Goal: Complete application form

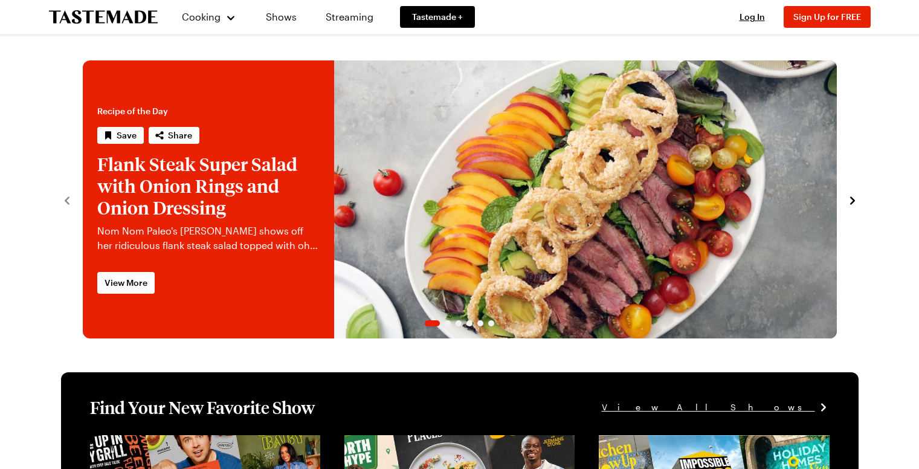
click at [817, 16] on span "Sign Up for FREE" at bounding box center [827, 16] width 68 height 10
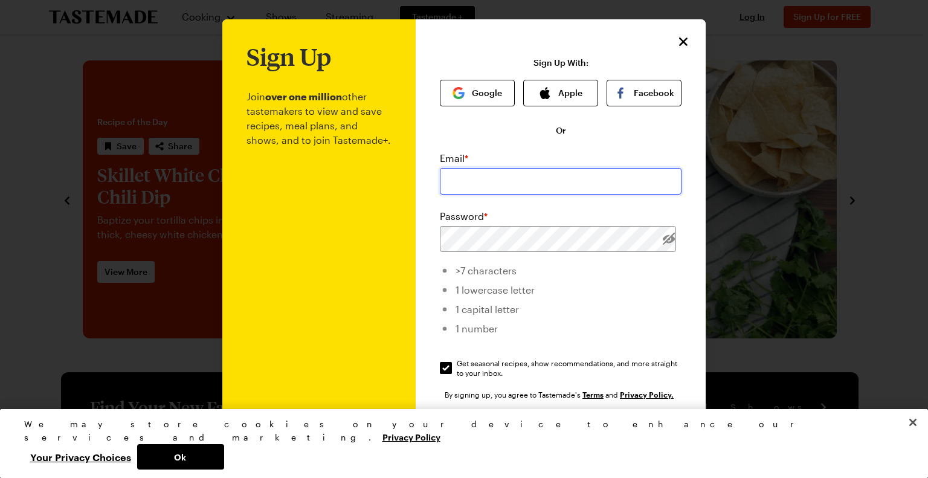
click at [471, 184] on input "email" at bounding box center [561, 181] width 242 height 27
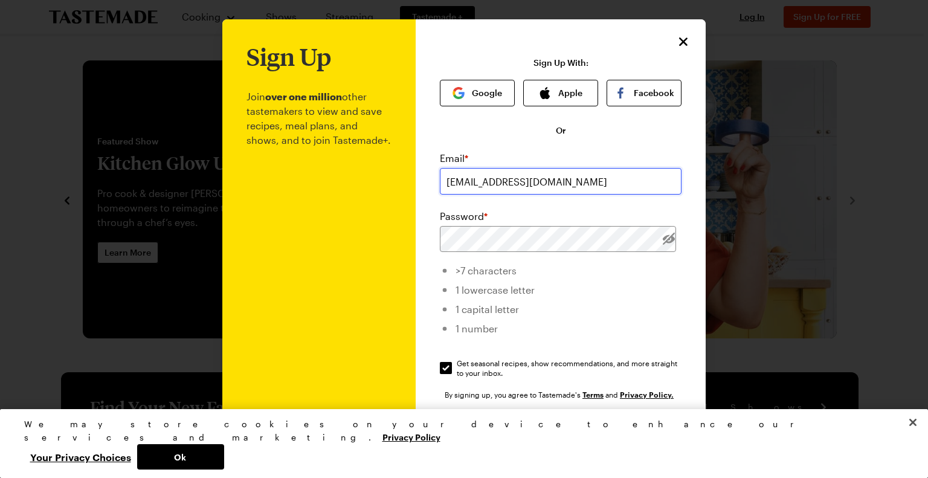
click at [459, 177] on input "[EMAIL_ADDRESS][DOMAIN_NAME]" at bounding box center [561, 181] width 242 height 27
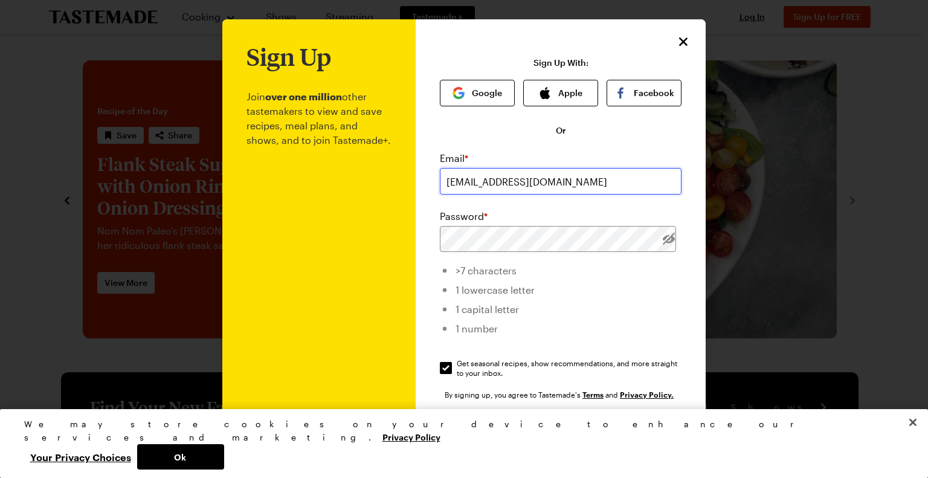
type input "[EMAIL_ADDRESS][DOMAIN_NAME]"
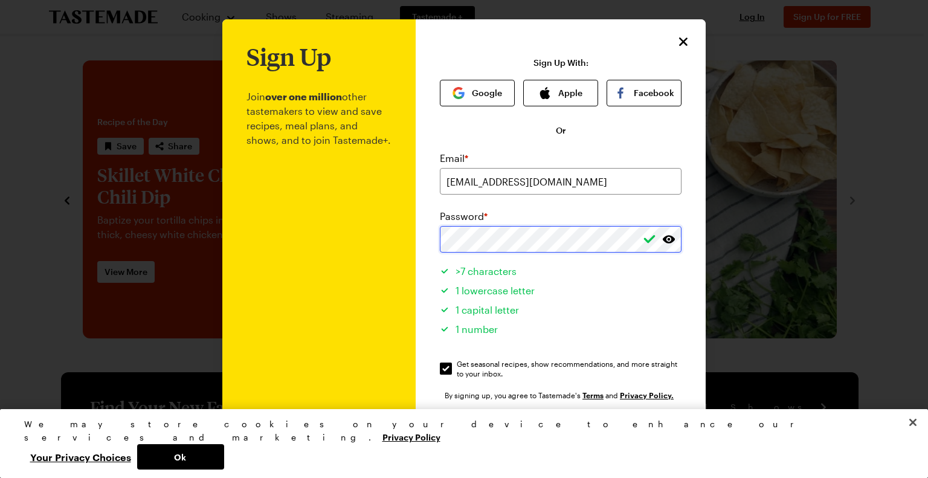
scroll to position [42, 0]
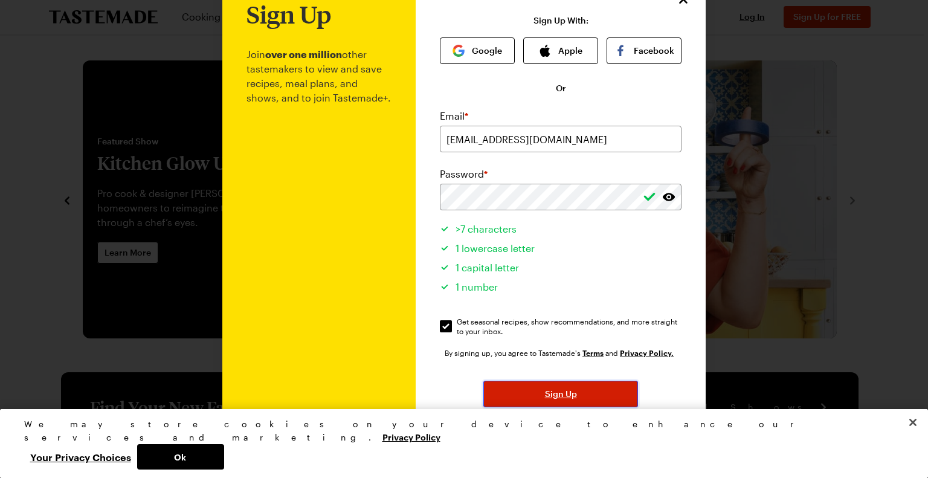
click at [567, 392] on span "Sign Up" at bounding box center [561, 394] width 32 height 12
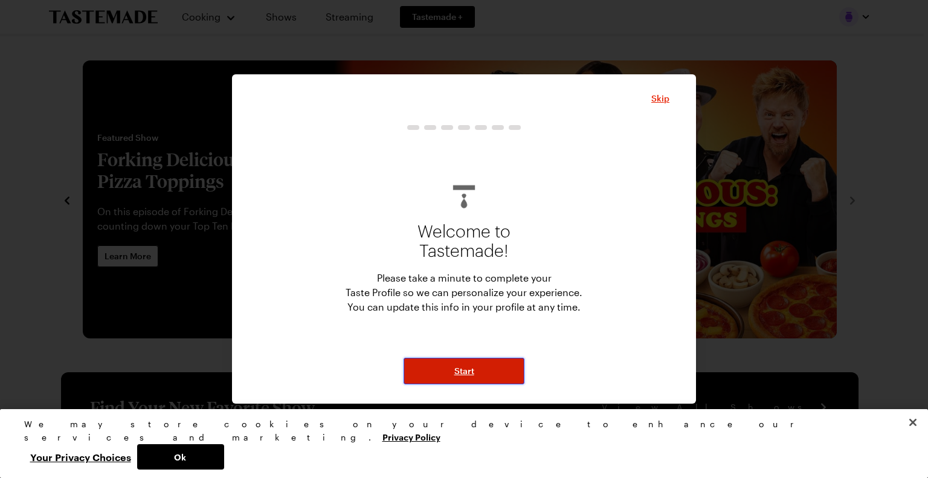
click at [481, 367] on button "Start" at bounding box center [463, 371] width 121 height 27
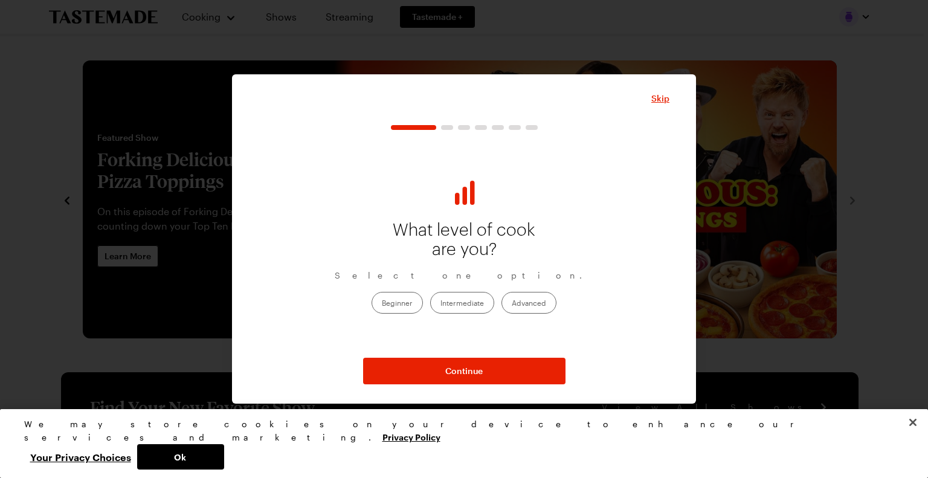
click at [469, 304] on label "Intermediate" at bounding box center [462, 303] width 64 height 22
click at [440, 303] on input "Intermediate" at bounding box center [440, 303] width 0 height 0
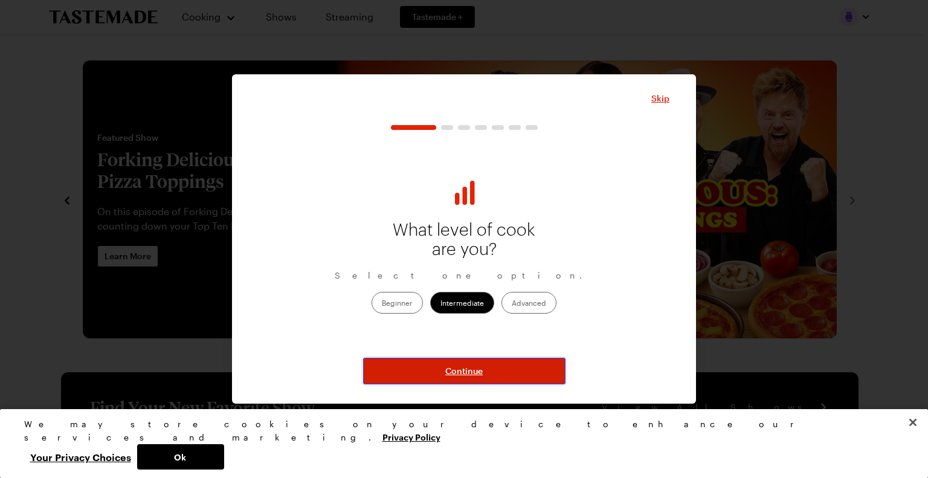
click at [495, 369] on button "Continue" at bounding box center [464, 371] width 202 height 27
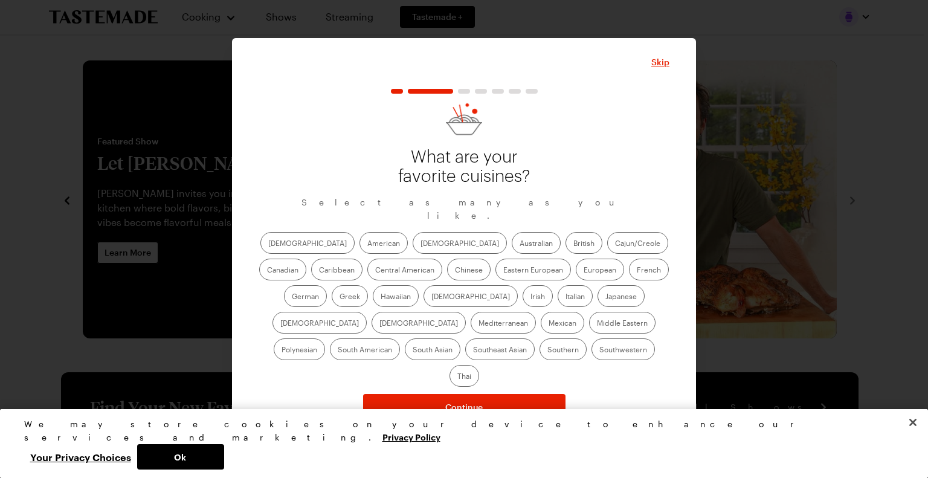
click at [277, 376] on div "What are your favorite cuisines? Select as many as you like. [DEMOGRAPHIC_DATA]…" at bounding box center [464, 255] width 411 height 332
click at [591, 355] on label "Southwestern" at bounding box center [622, 349] width 63 height 22
click at [599, 350] on input "Southwestern" at bounding box center [599, 350] width 0 height 0
click at [539, 356] on label "Southern" at bounding box center [562, 349] width 47 height 22
click at [547, 350] on input "Southern" at bounding box center [547, 350] width 0 height 0
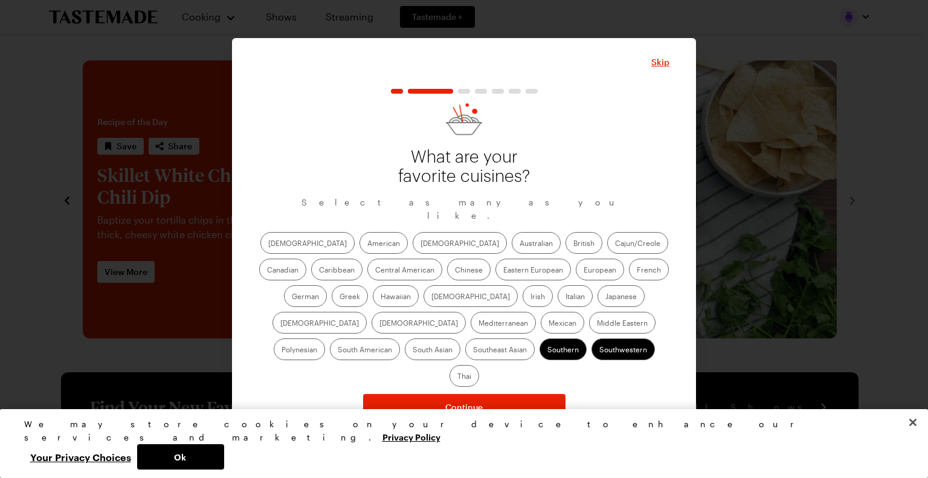
click at [607, 252] on label "Cajun/Creole" at bounding box center [637, 243] width 61 height 22
click at [615, 244] on input "Cajun/Creole" at bounding box center [615, 244] width 0 height 0
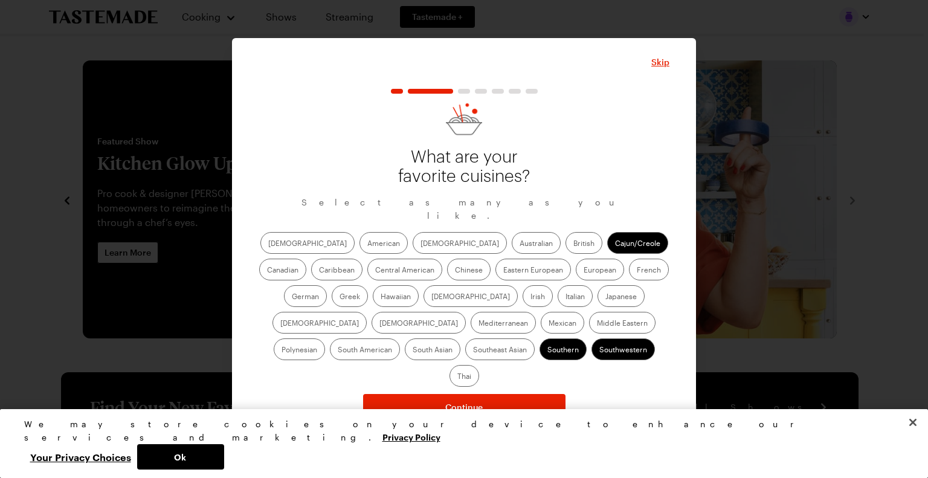
click at [362, 259] on label "Caribbean" at bounding box center [336, 270] width 51 height 22
click at [319, 271] on input "Caribbean" at bounding box center [319, 271] width 0 height 0
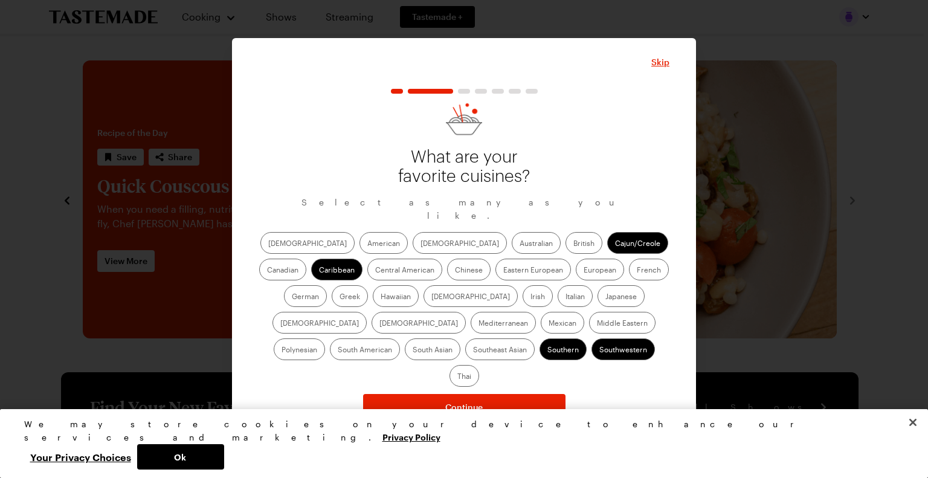
click at [536, 312] on label "Mediterranean" at bounding box center [503, 323] width 65 height 22
click at [478, 324] on input "Mediterranean" at bounding box center [478, 324] width 0 height 0
click at [589, 333] on label "Middle Eastern" at bounding box center [622, 323] width 66 height 22
click at [597, 324] on Eastern "Middle Eastern" at bounding box center [597, 324] width 0 height 0
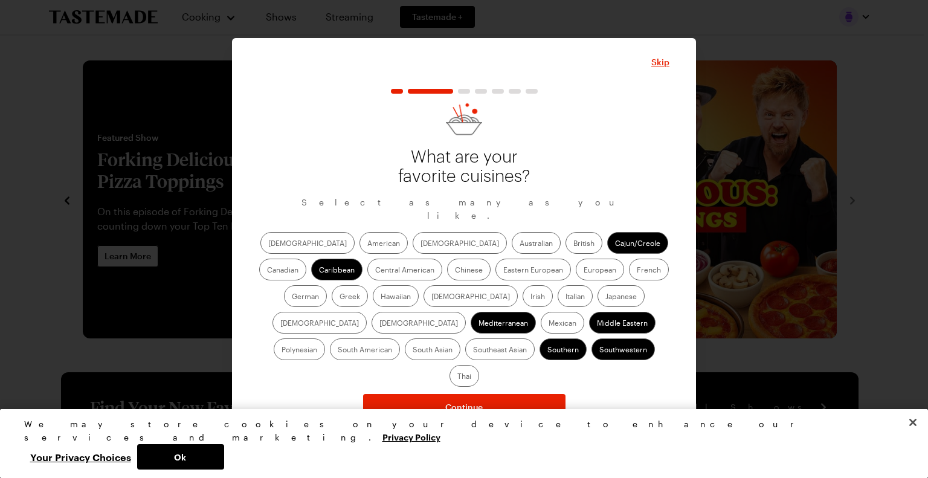
click at [359, 247] on label "American" at bounding box center [383, 243] width 48 height 22
click at [367, 244] on input "American" at bounding box center [367, 244] width 0 height 0
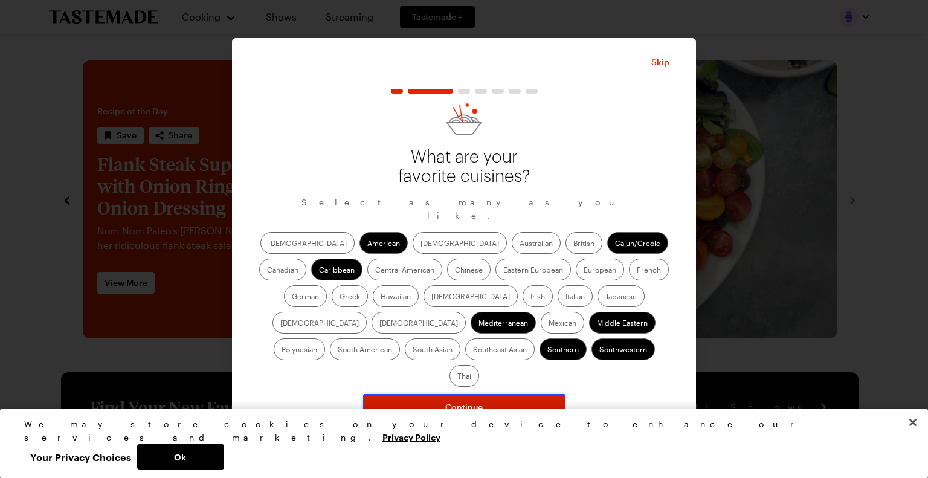
click at [463, 401] on span "Continue" at bounding box center [463, 407] width 37 height 12
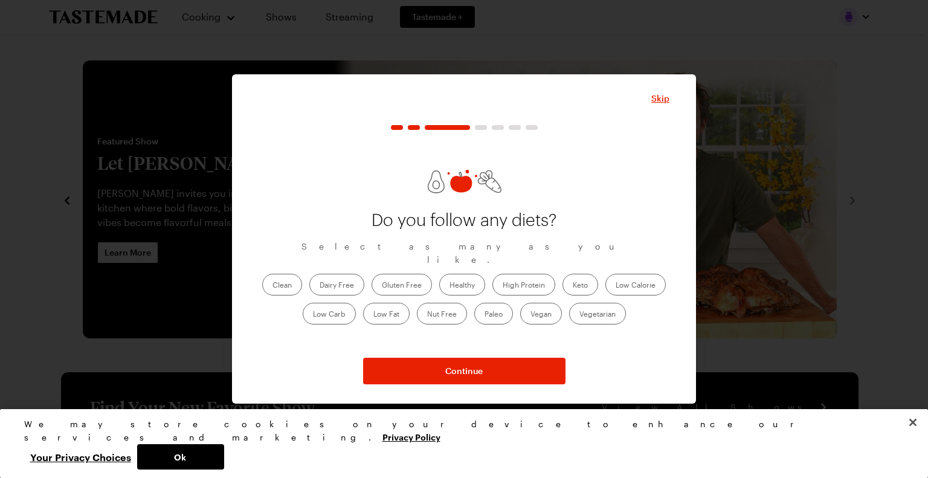
click at [289, 277] on label "Clean" at bounding box center [282, 285] width 40 height 22
click at [272, 286] on input "Clean" at bounding box center [272, 286] width 0 height 0
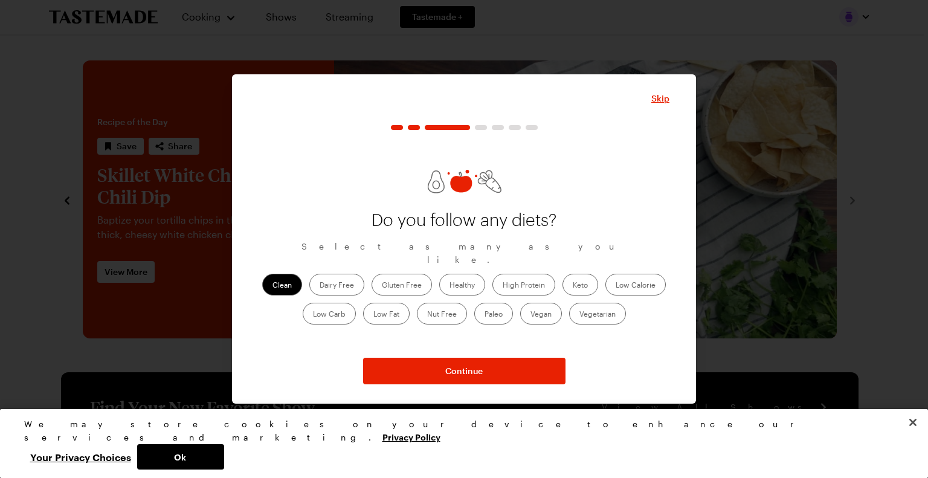
click at [633, 276] on label "Low Calorie" at bounding box center [635, 285] width 60 height 22
click at [615, 286] on Calorie "Low Calorie" at bounding box center [615, 286] width 0 height 0
click at [452, 274] on label "Healthy" at bounding box center [462, 285] width 46 height 22
click at [449, 286] on input "Healthy" at bounding box center [449, 286] width 0 height 0
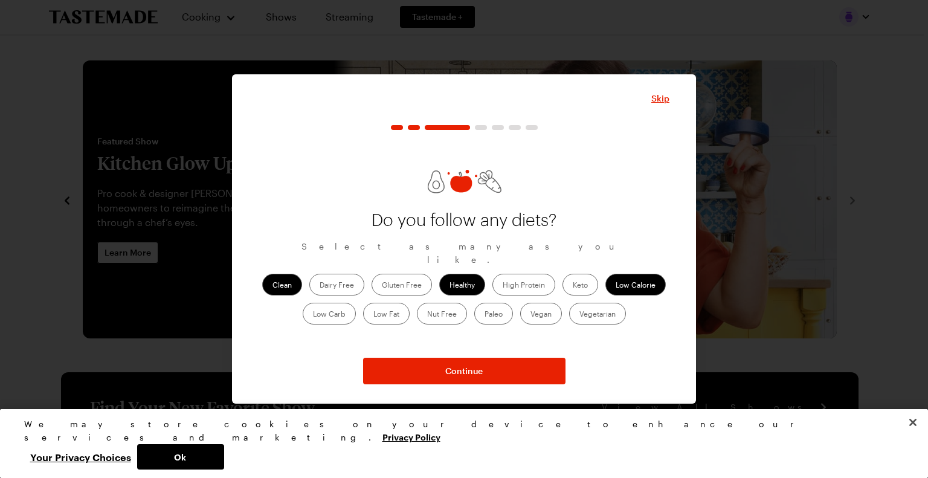
click at [388, 310] on label "Low Fat" at bounding box center [386, 314] width 47 height 22
click at [373, 315] on Fat "Low Fat" at bounding box center [373, 315] width 0 height 0
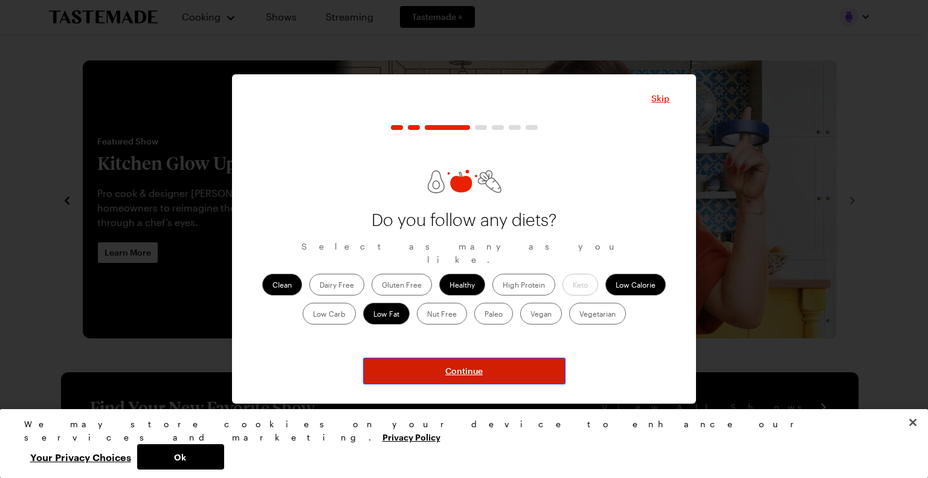
click at [437, 371] on button "Continue" at bounding box center [464, 371] width 202 height 27
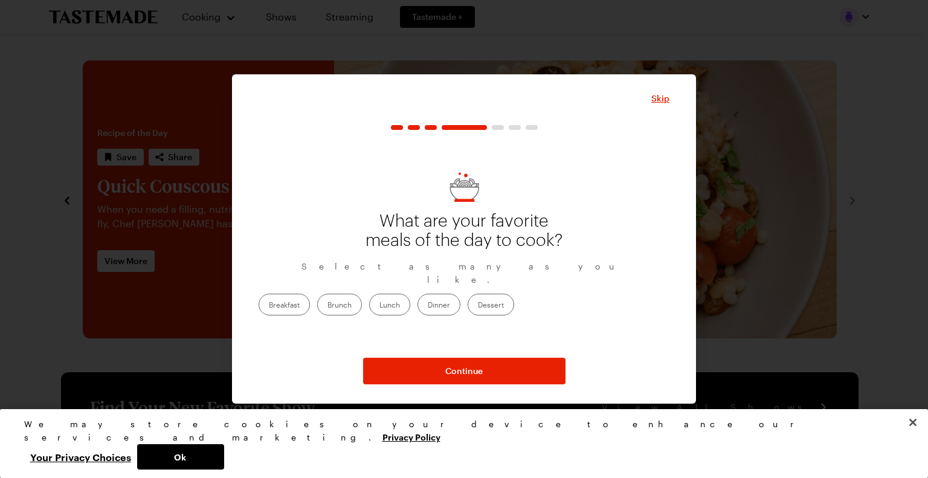
click at [310, 301] on label "Breakfast" at bounding box center [284, 305] width 51 height 22
click at [269, 306] on input "Breakfast" at bounding box center [269, 306] width 0 height 0
click at [410, 300] on label "Lunch" at bounding box center [389, 305] width 41 height 22
click at [379, 306] on input "Lunch" at bounding box center [379, 306] width 0 height 0
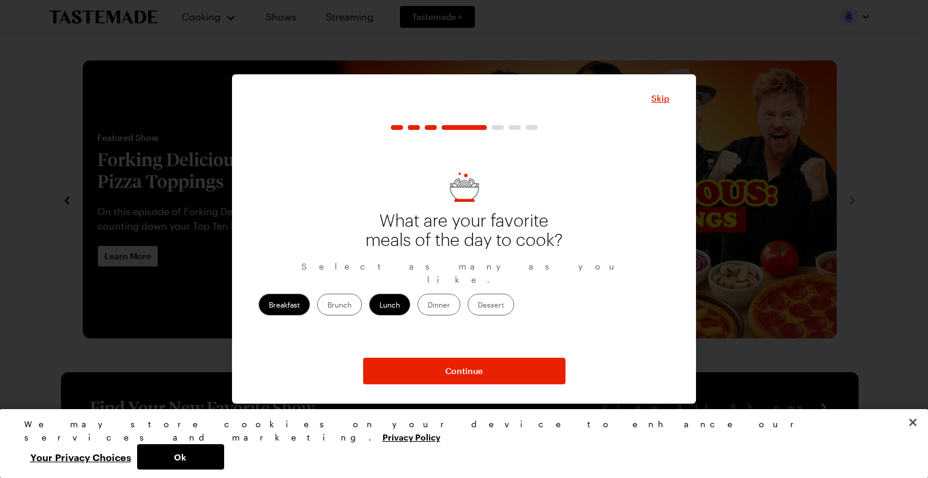
click at [460, 296] on label "Dinner" at bounding box center [438, 305] width 43 height 22
click at [428, 306] on input "Dinner" at bounding box center [428, 306] width 0 height 0
click at [362, 300] on label "Brunch" at bounding box center [339, 305] width 45 height 22
click at [327, 306] on input "Brunch" at bounding box center [327, 306] width 0 height 0
click at [514, 294] on label "Dessert" at bounding box center [490, 305] width 47 height 22
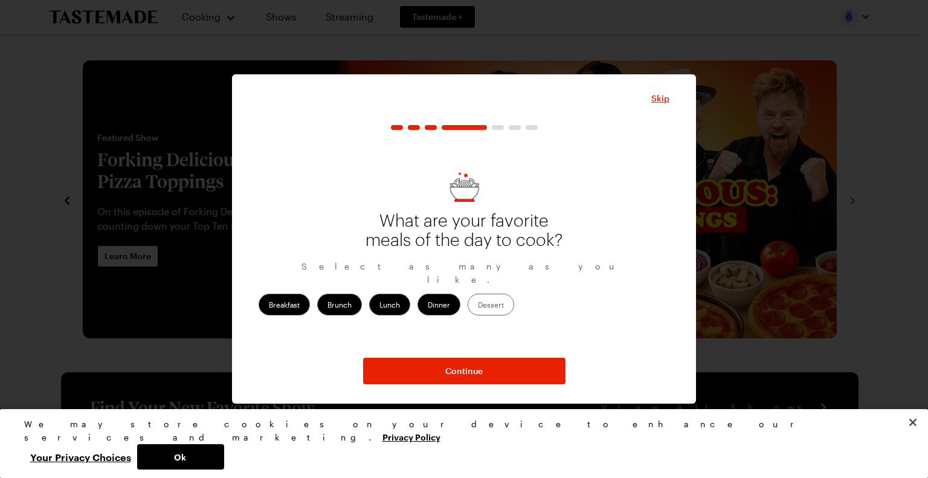
click at [478, 306] on input "Dessert" at bounding box center [478, 306] width 0 height 0
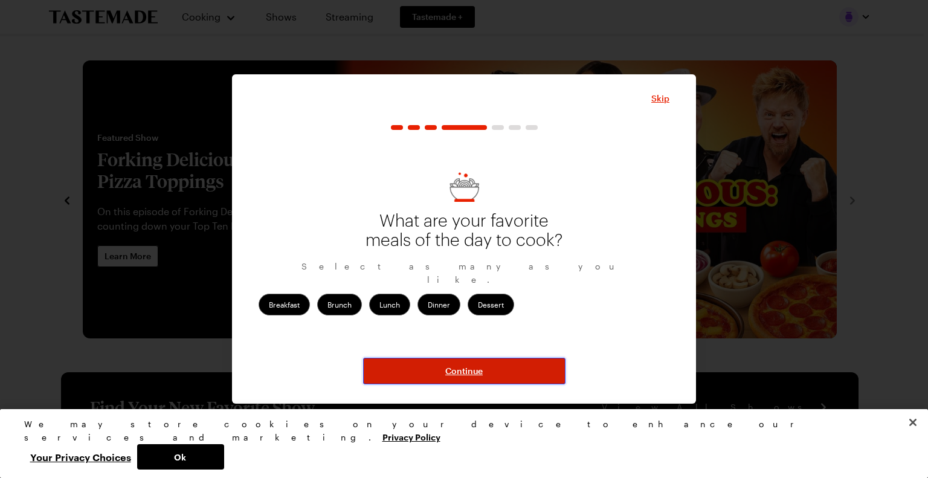
click at [476, 369] on span "Continue" at bounding box center [463, 371] width 37 height 12
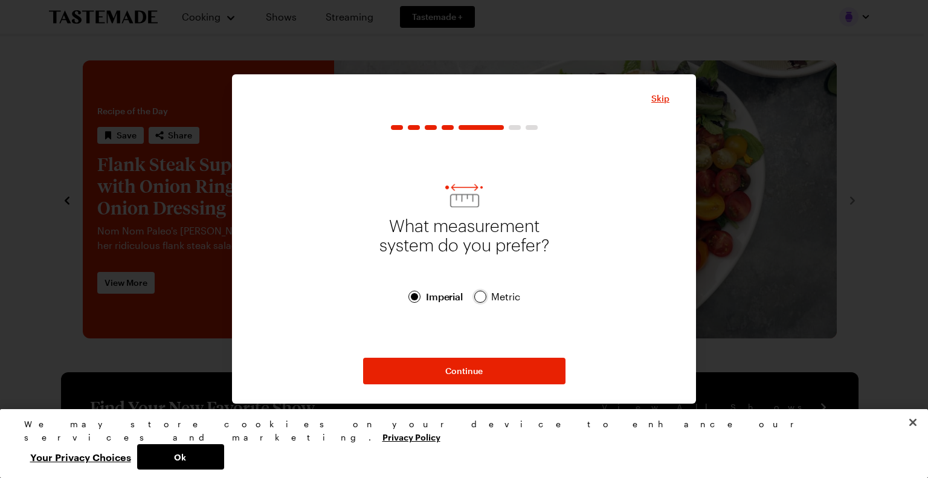
click at [483, 296] on div at bounding box center [480, 296] width 7 height 7
click at [425, 295] on span "Imperial" at bounding box center [444, 296] width 38 height 14
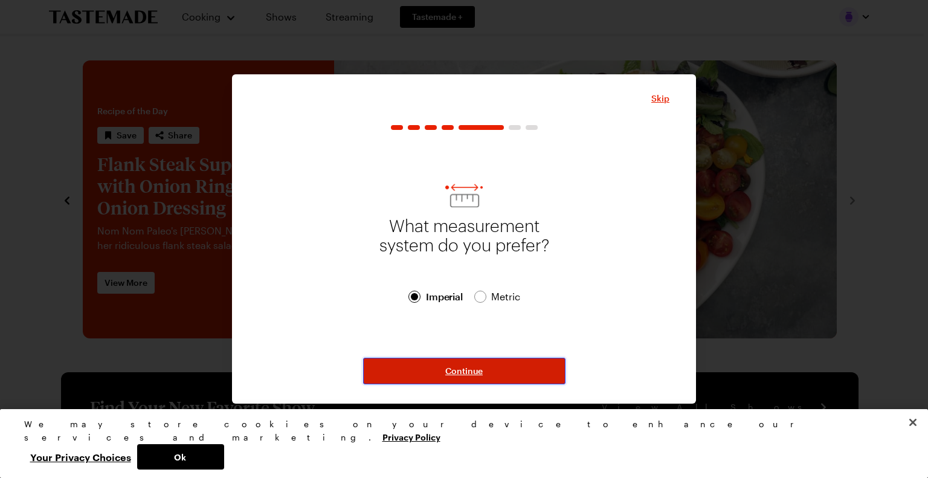
click at [440, 371] on button "Continue" at bounding box center [464, 371] width 202 height 27
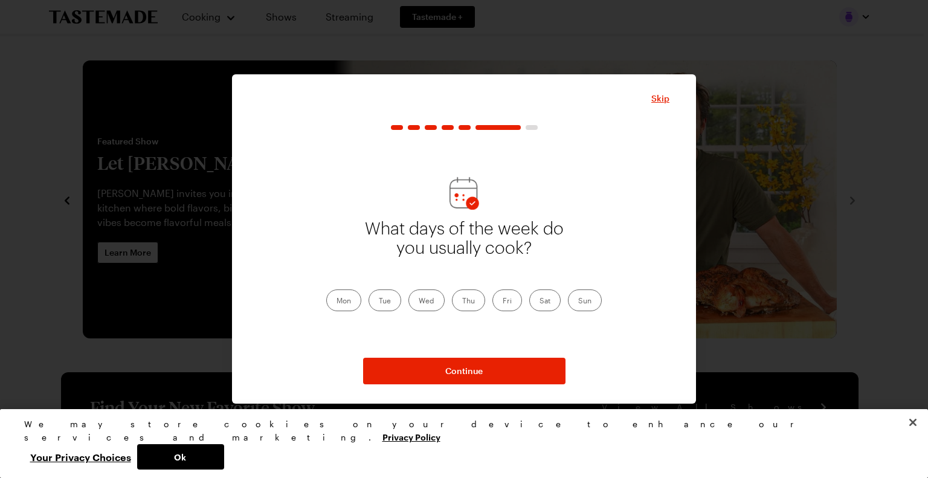
click at [349, 304] on label "Mon" at bounding box center [343, 300] width 35 height 22
click at [336, 301] on input "Mon" at bounding box center [336, 301] width 0 height 0
click at [402, 301] on div "Mon Tue Wed Thu Fri Sat Sun" at bounding box center [463, 300] width 275 height 22
click at [381, 299] on label "Tue" at bounding box center [384, 300] width 33 height 22
click at [379, 301] on input "Tue" at bounding box center [379, 301] width 0 height 0
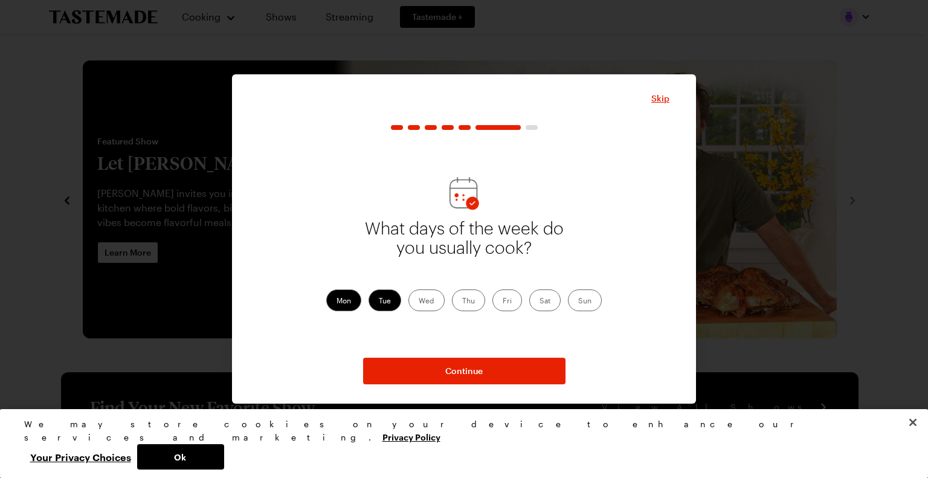
click at [431, 299] on label "Wed" at bounding box center [426, 300] width 36 height 22
click at [419, 301] on input "Wed" at bounding box center [419, 301] width 0 height 0
click at [464, 300] on label "Thu" at bounding box center [468, 300] width 33 height 22
click at [462, 301] on input "Thu" at bounding box center [462, 301] width 0 height 0
click at [498, 301] on label "Fri" at bounding box center [507, 300] width 30 height 22
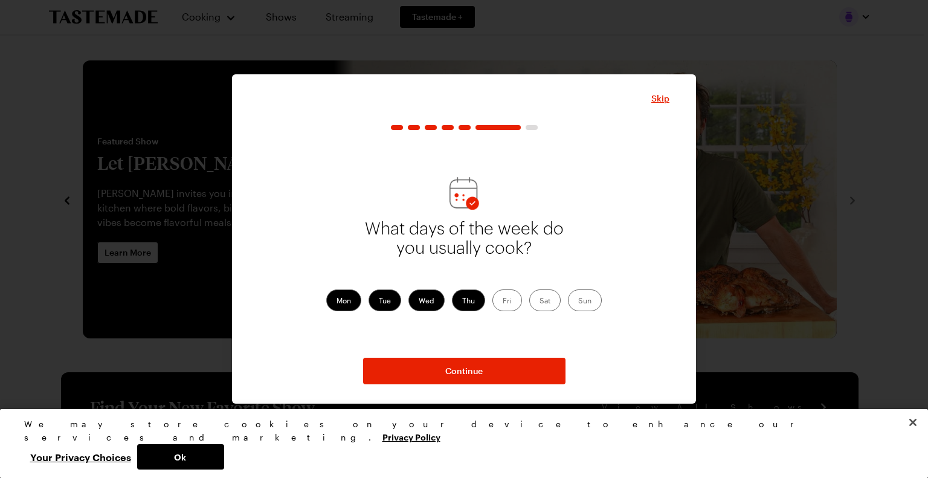
click at [503, 301] on input "Fri" at bounding box center [503, 301] width 0 height 0
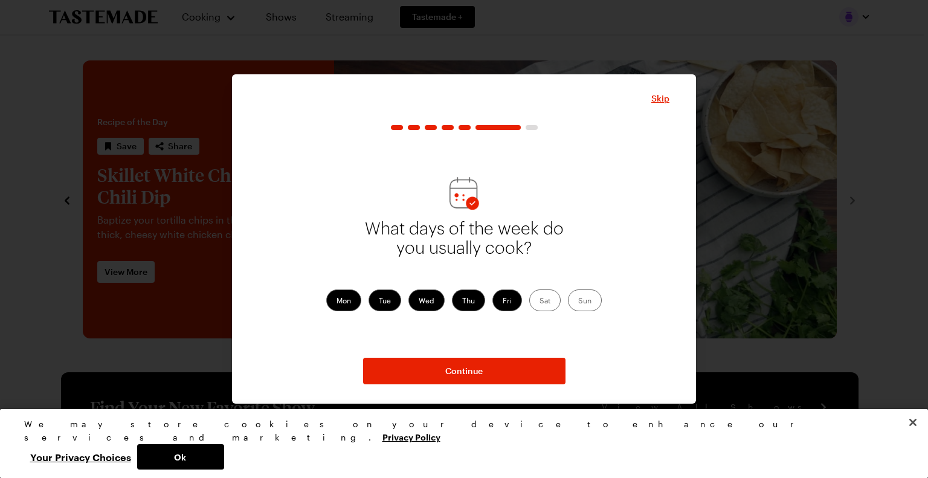
click at [545, 301] on label "Sat" at bounding box center [544, 300] width 31 height 22
click at [539, 301] on input "Sat" at bounding box center [539, 301] width 0 height 0
click at [594, 299] on label "Sun" at bounding box center [585, 300] width 34 height 22
click at [578, 301] on input "Sun" at bounding box center [578, 301] width 0 height 0
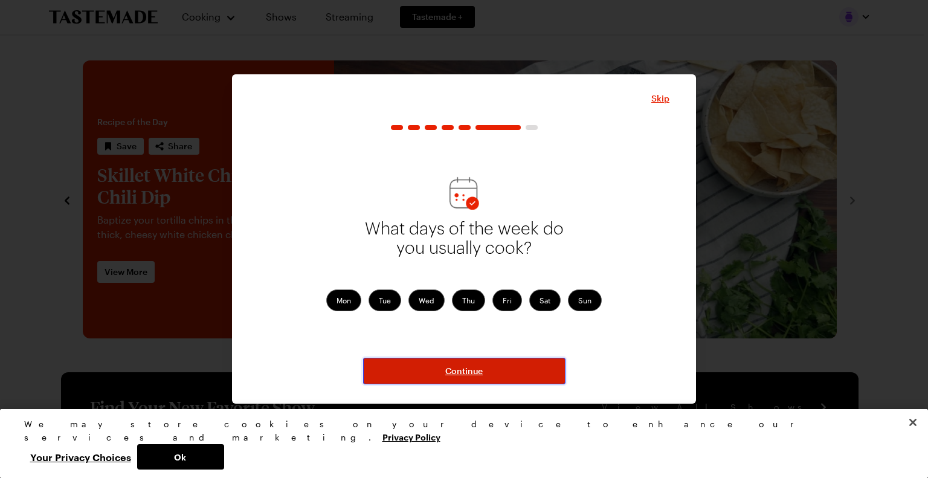
click at [502, 379] on button "Continue" at bounding box center [464, 371] width 202 height 27
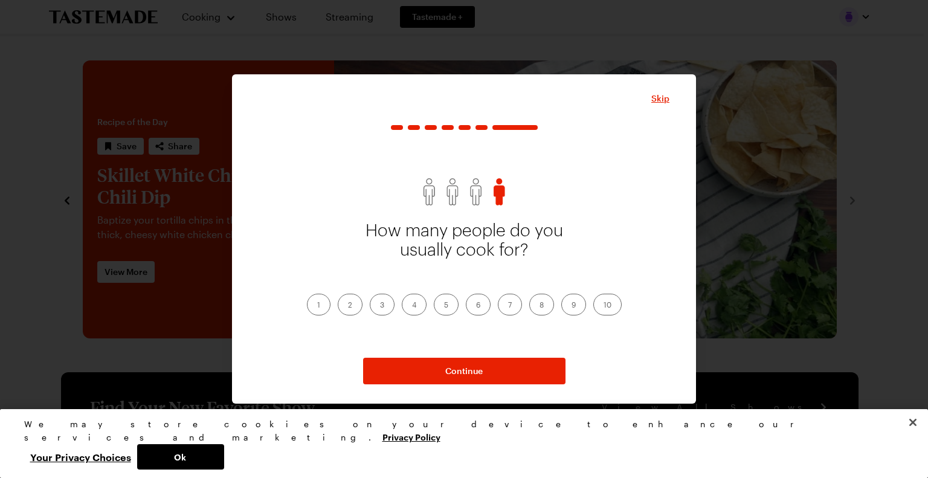
click at [319, 307] on label "1" at bounding box center [319, 305] width 24 height 22
click at [317, 306] on input "1" at bounding box center [317, 306] width 0 height 0
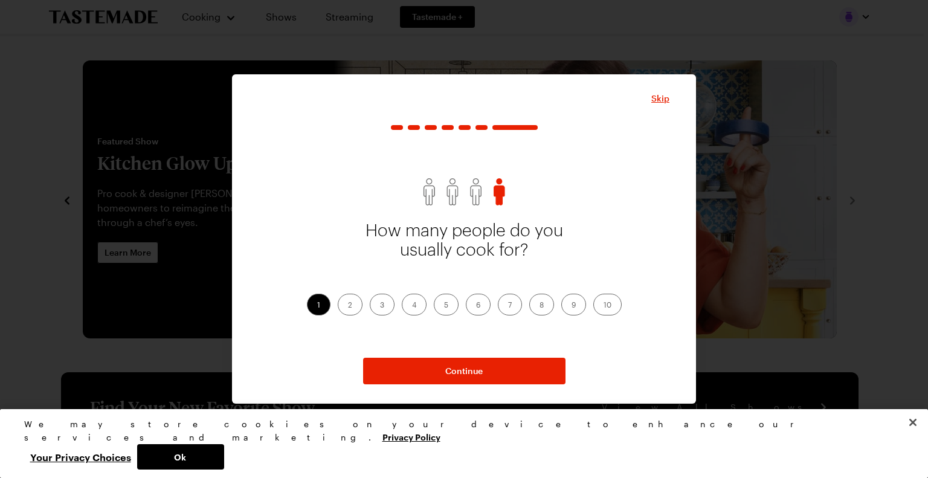
click at [353, 304] on label "2" at bounding box center [350, 305] width 25 height 22
click at [348, 306] on input "2" at bounding box center [348, 306] width 0 height 0
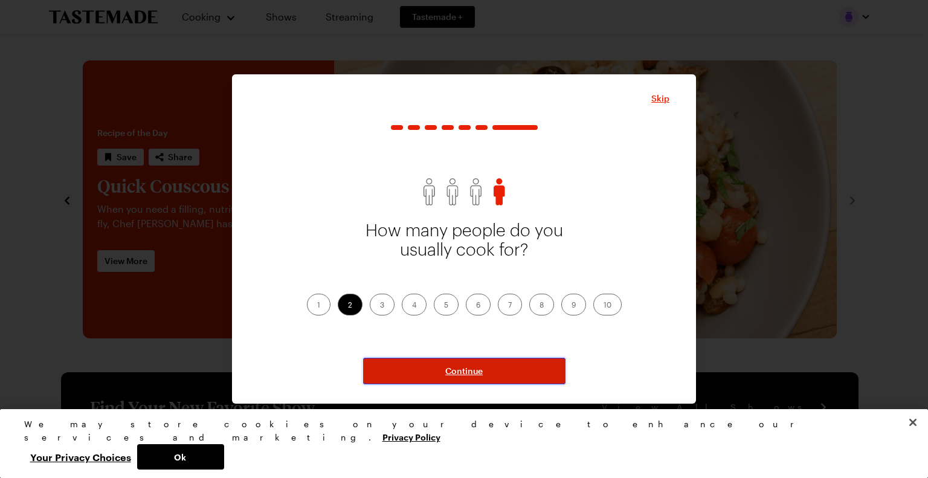
click at [448, 364] on button "Continue" at bounding box center [464, 371] width 202 height 27
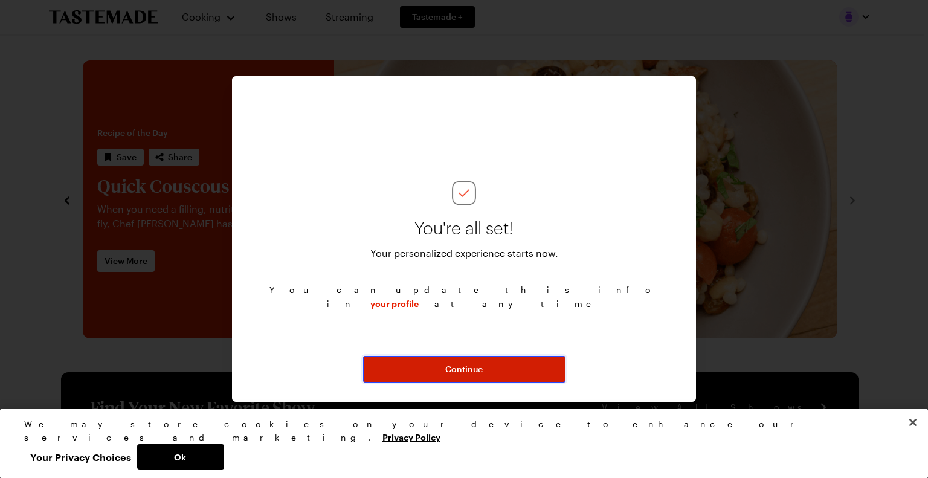
click at [476, 361] on button "Continue" at bounding box center [464, 369] width 202 height 27
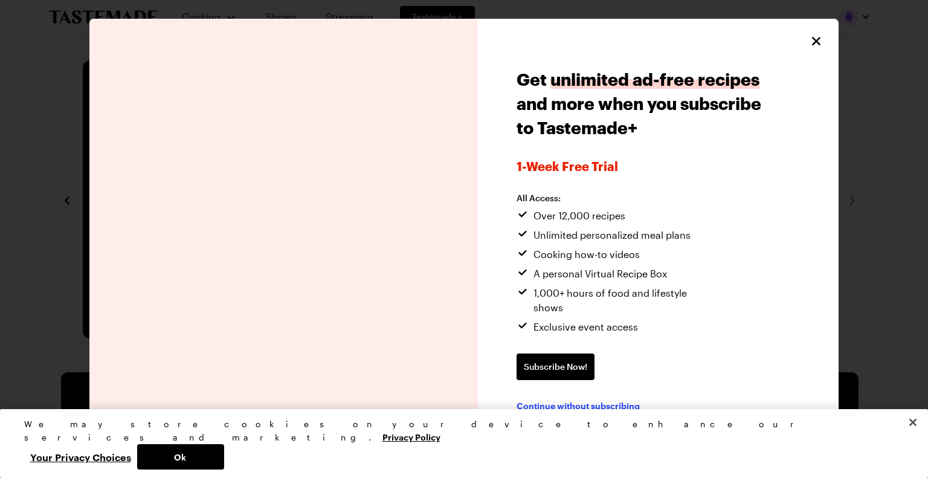
click at [602, 399] on span "Continue without subscribing" at bounding box center [577, 405] width 123 height 12
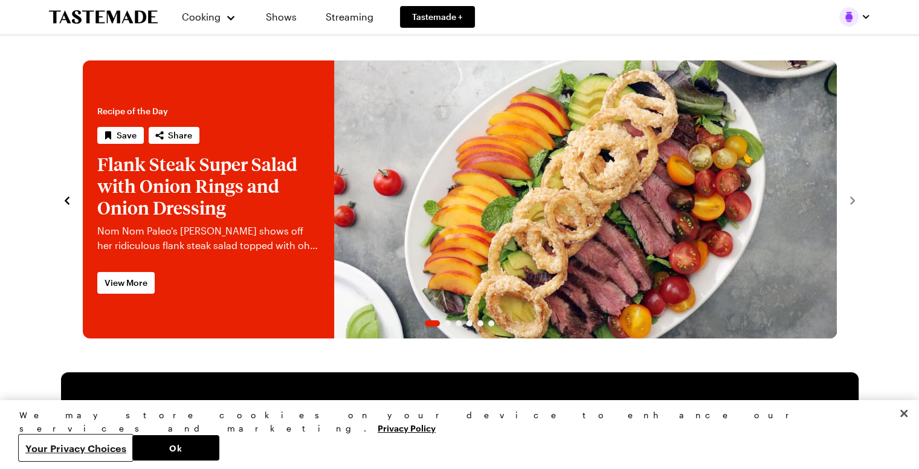
click at [132, 446] on button "Your Privacy Choices" at bounding box center [75, 447] width 113 height 25
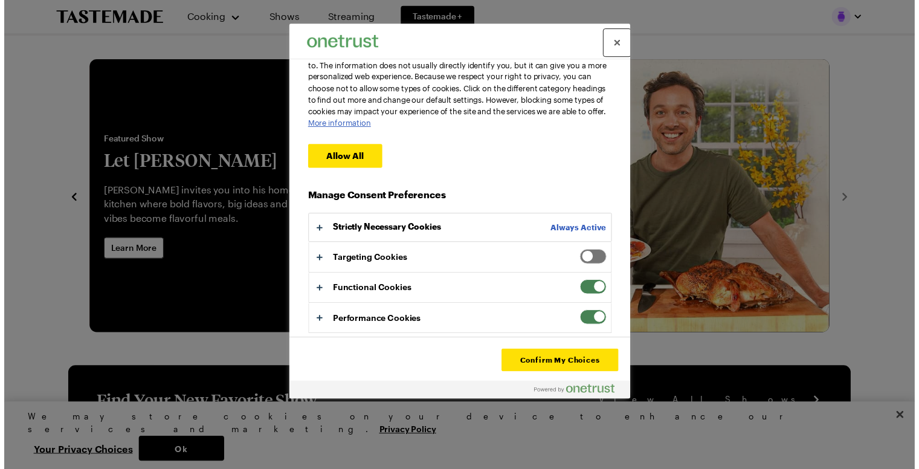
scroll to position [72, 0]
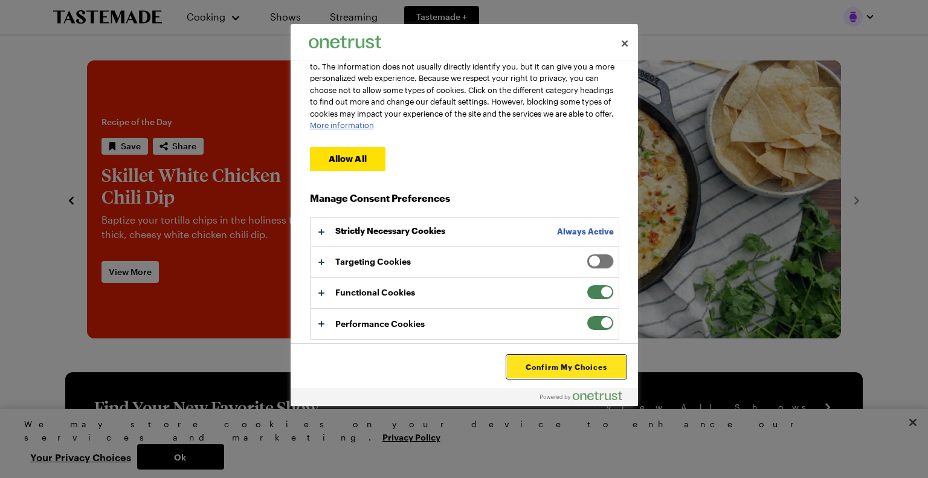
click at [547, 367] on button "Confirm My Choices" at bounding box center [566, 366] width 118 height 23
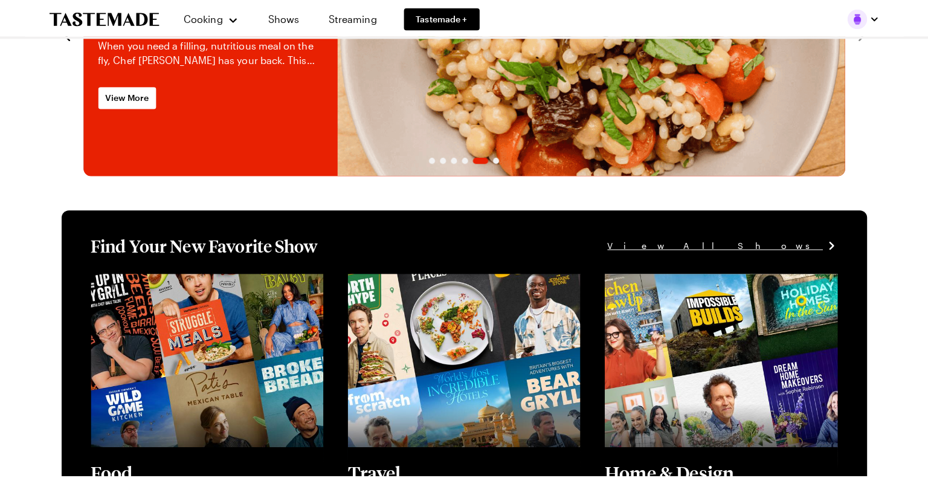
scroll to position [0, 0]
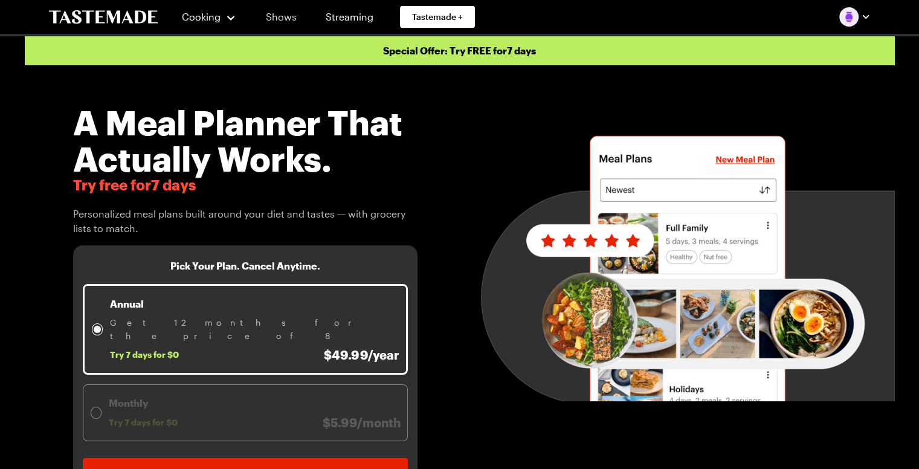
click at [285, 24] on link "Shows" at bounding box center [281, 17] width 55 height 34
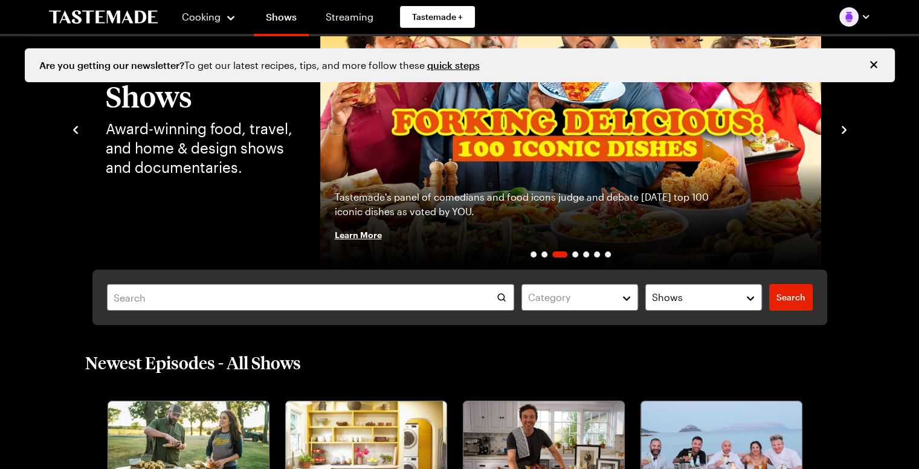
scroll to position [0, 5]
